Goal: Task Accomplishment & Management: Use online tool/utility

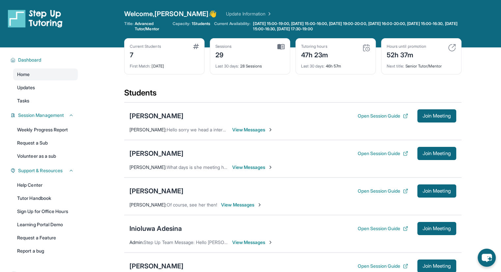
click at [436, 114] on span "Join Meeting" at bounding box center [437, 116] width 28 height 4
click at [387, 113] on button "Open Session Guide" at bounding box center [383, 116] width 50 height 7
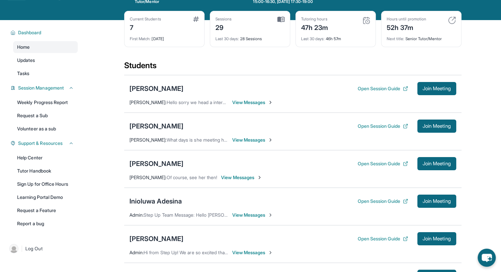
scroll to position [28, 0]
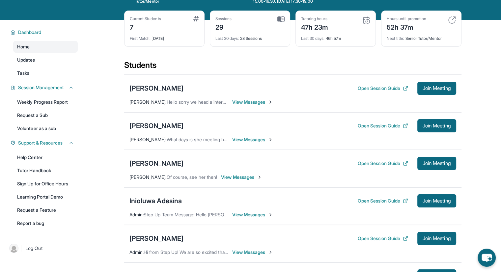
click at [139, 123] on div "[PERSON_NAME]" at bounding box center [157, 125] width 54 height 9
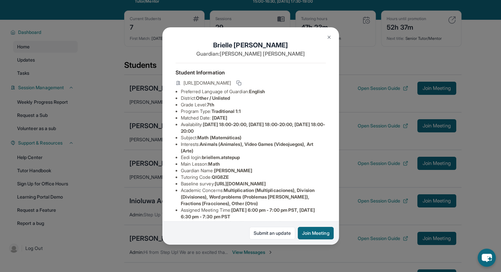
click at [242, 83] on icon at bounding box center [238, 82] width 5 height 5
click at [305, 232] on button "Join Meeting" at bounding box center [316, 233] width 36 height 13
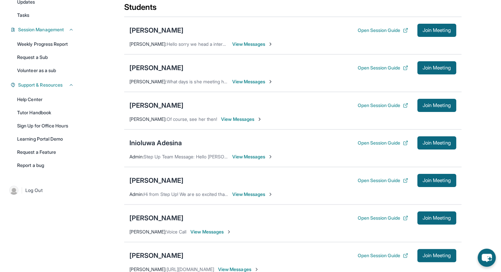
scroll to position [89, 0]
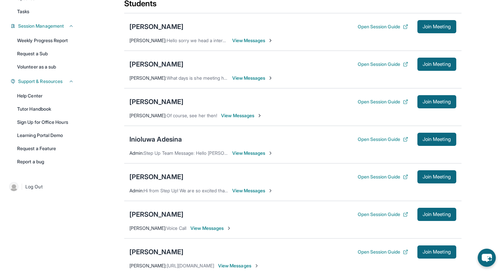
click at [425, 142] on button "Join Meeting" at bounding box center [437, 139] width 39 height 13
click at [158, 136] on div "Inioluwa Adesina" at bounding box center [156, 139] width 53 height 9
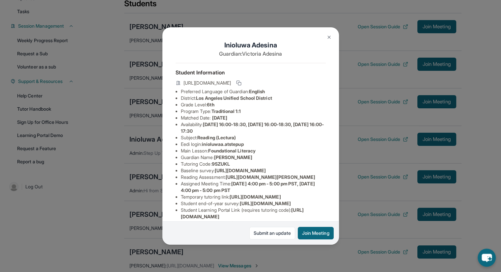
click at [243, 83] on button at bounding box center [239, 83] width 8 height 8
click at [330, 38] on img at bounding box center [329, 37] width 5 height 5
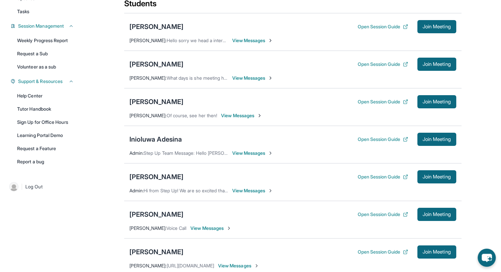
scroll to position [0, 0]
